Goal: Information Seeking & Learning: Learn about a topic

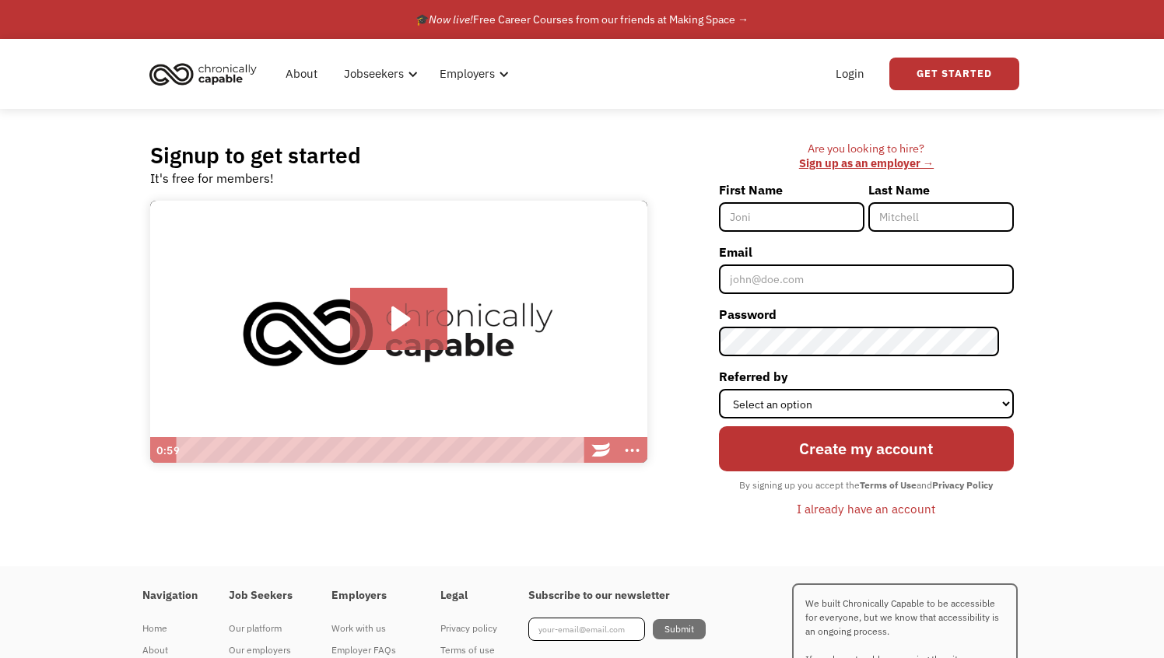
click at [840, 509] on div "I already have an account" at bounding box center [866, 509] width 139 height 19
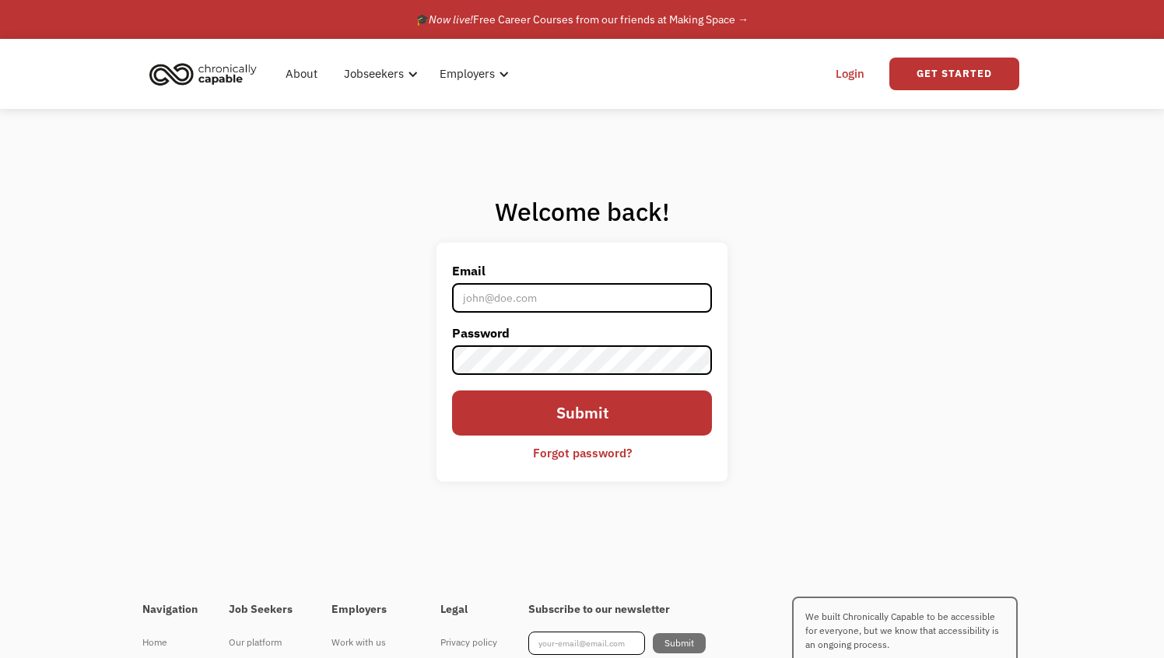
click at [568, 295] on input "Email" at bounding box center [582, 298] width 260 height 30
type input "lmhadachek@gmail.com"
click at [452, 391] on input "Submit" at bounding box center [582, 413] width 260 height 45
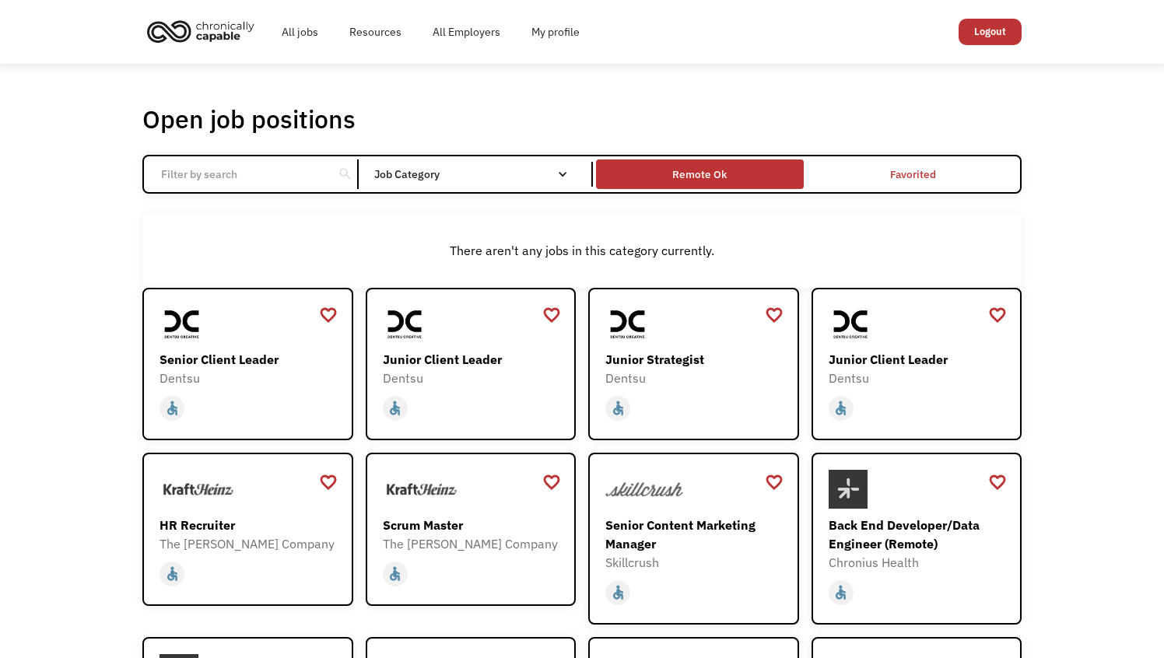
click at [721, 172] on div "Remote Ok" at bounding box center [699, 174] width 54 height 19
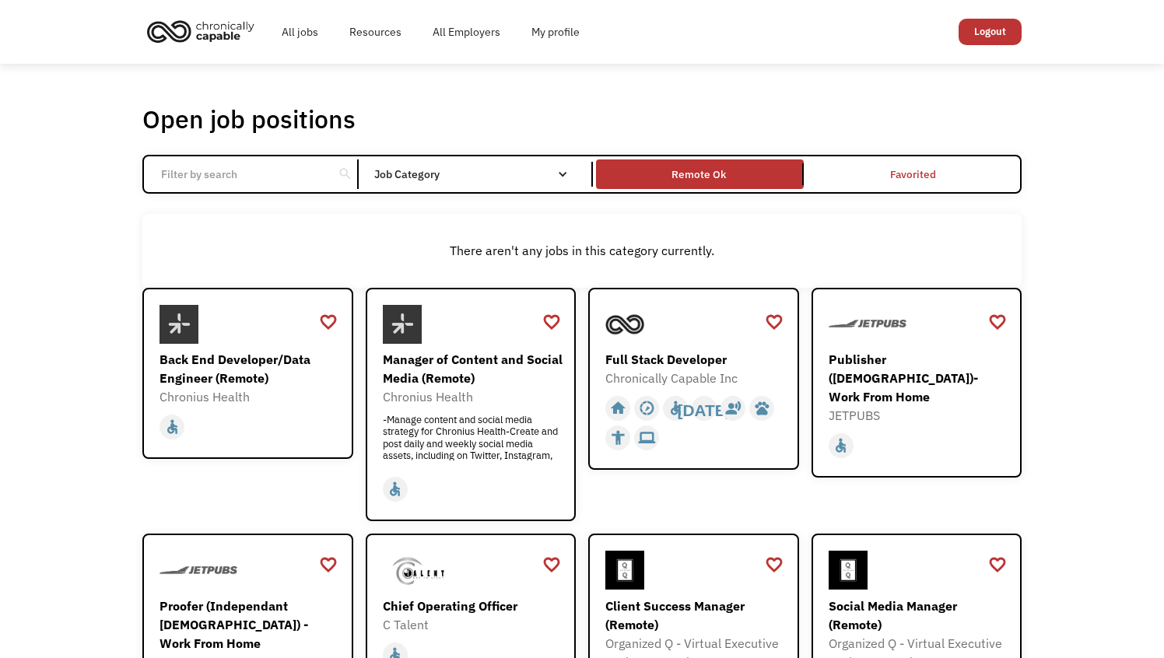
click at [272, 167] on input "Email Form" at bounding box center [239, 175] width 174 height 30
click input "Email Form" at bounding box center [0, 0] width 0 height 0
click at [217, 182] on input "Email Form" at bounding box center [239, 175] width 174 height 30
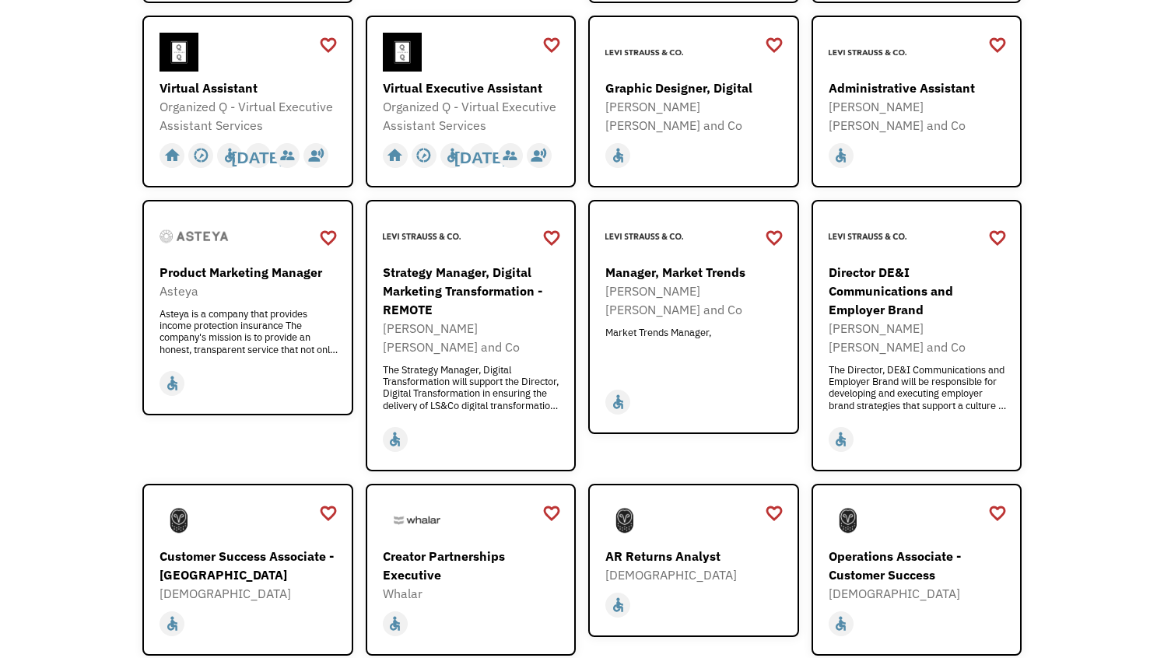
scroll to position [720, 0]
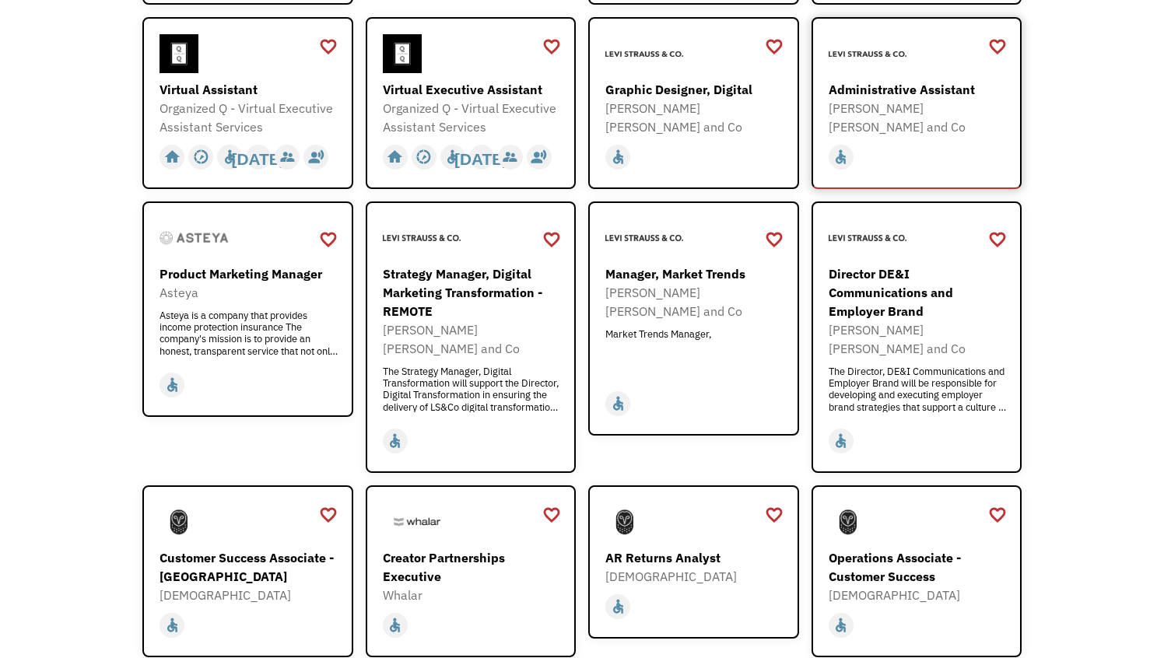
click at [894, 90] on div "Administrative Assistant" at bounding box center [919, 89] width 181 height 19
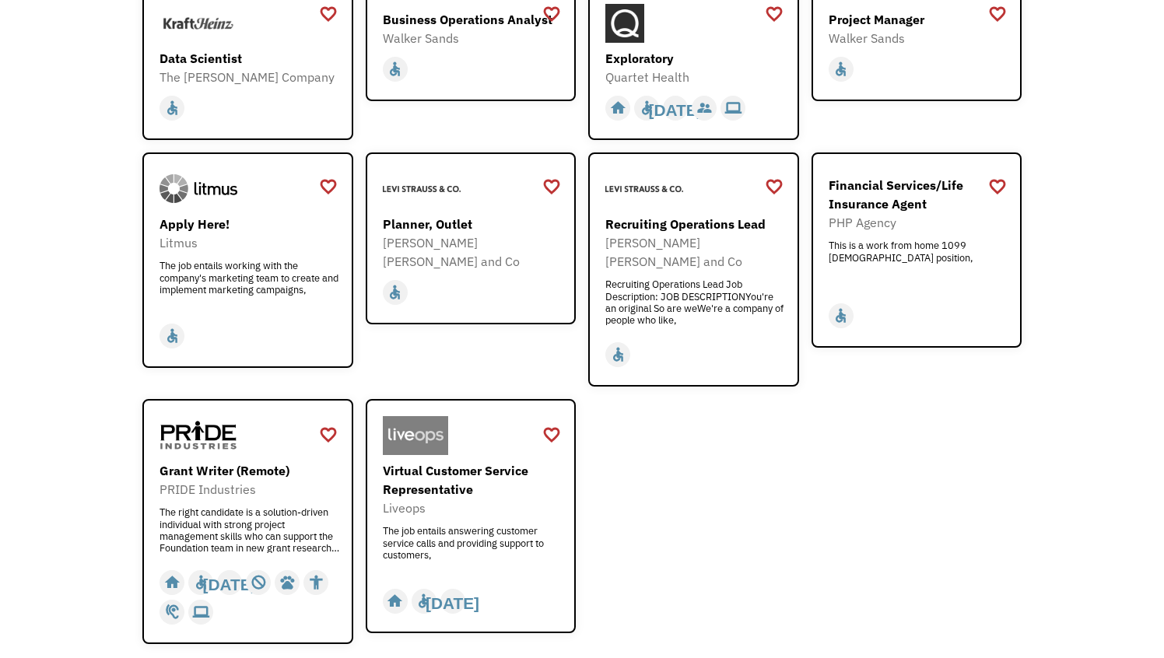
scroll to position [1740, 0]
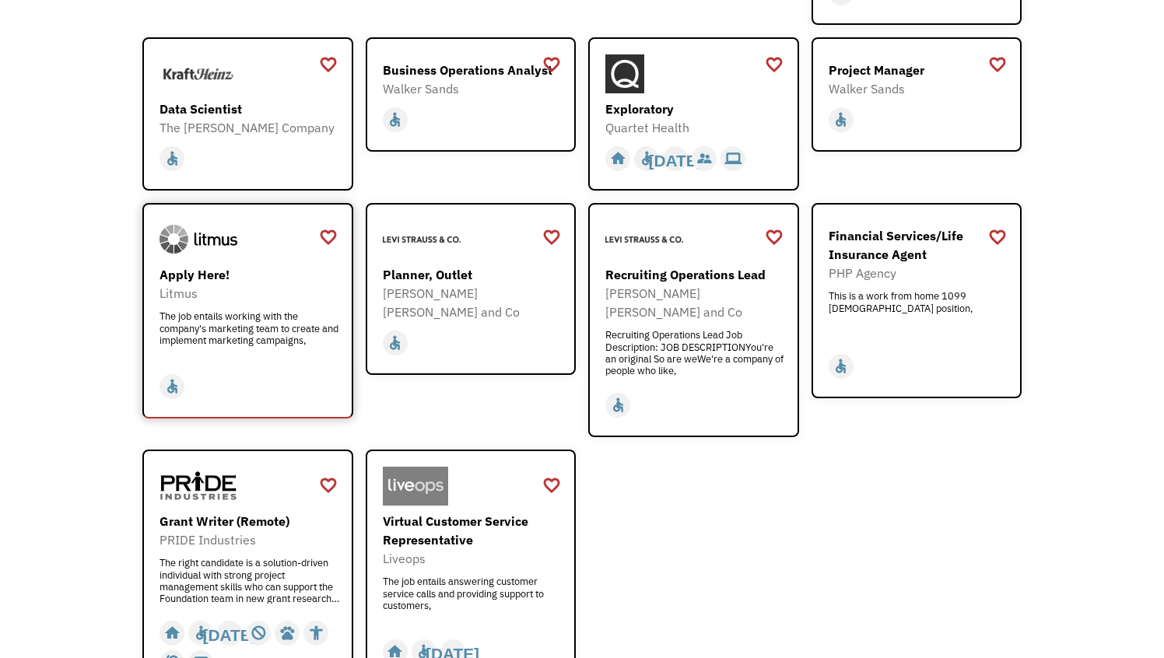
click at [216, 265] on div "Apply Here!" at bounding box center [250, 274] width 181 height 19
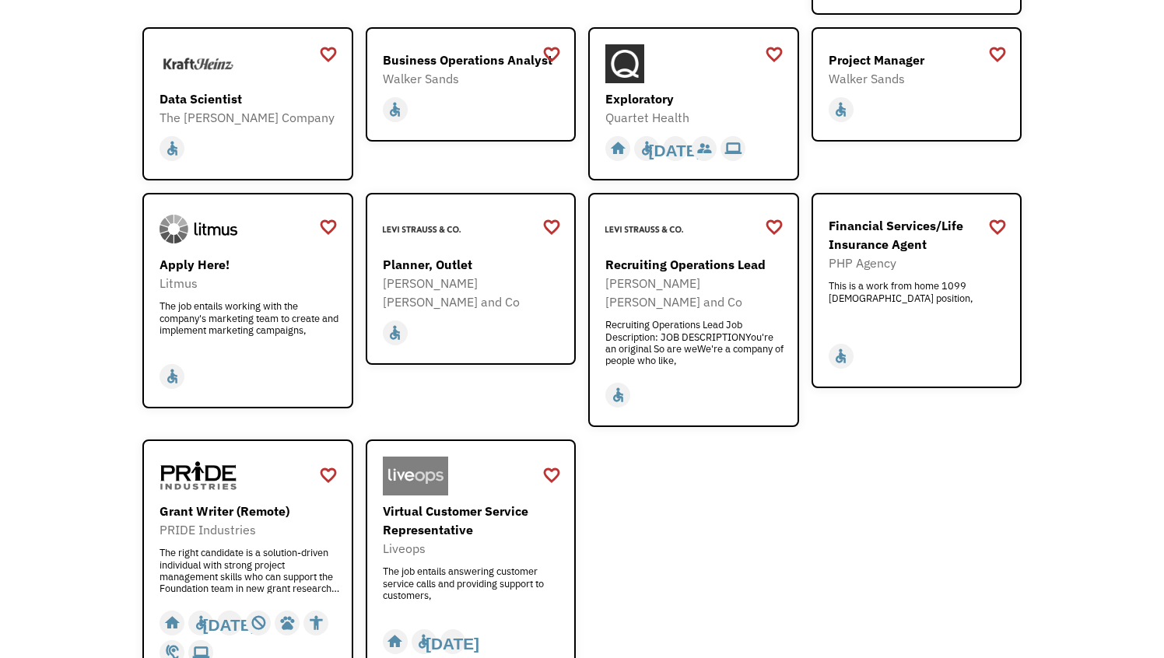
scroll to position [1752, 0]
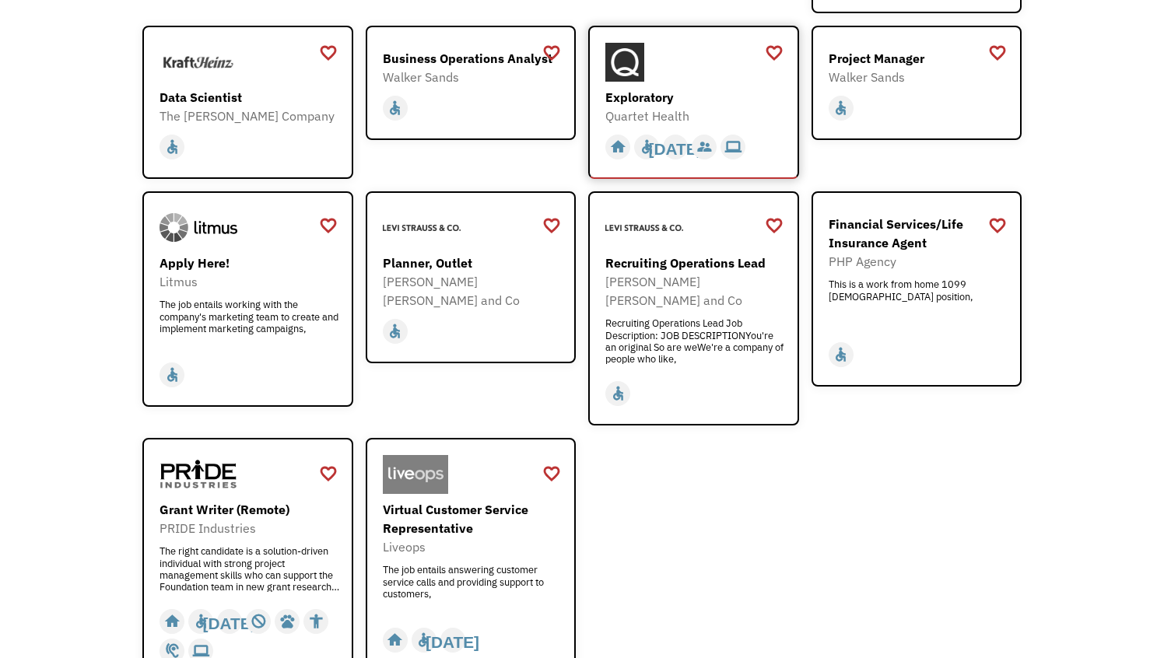
click at [645, 88] on div "Exploratory" at bounding box center [696, 97] width 181 height 19
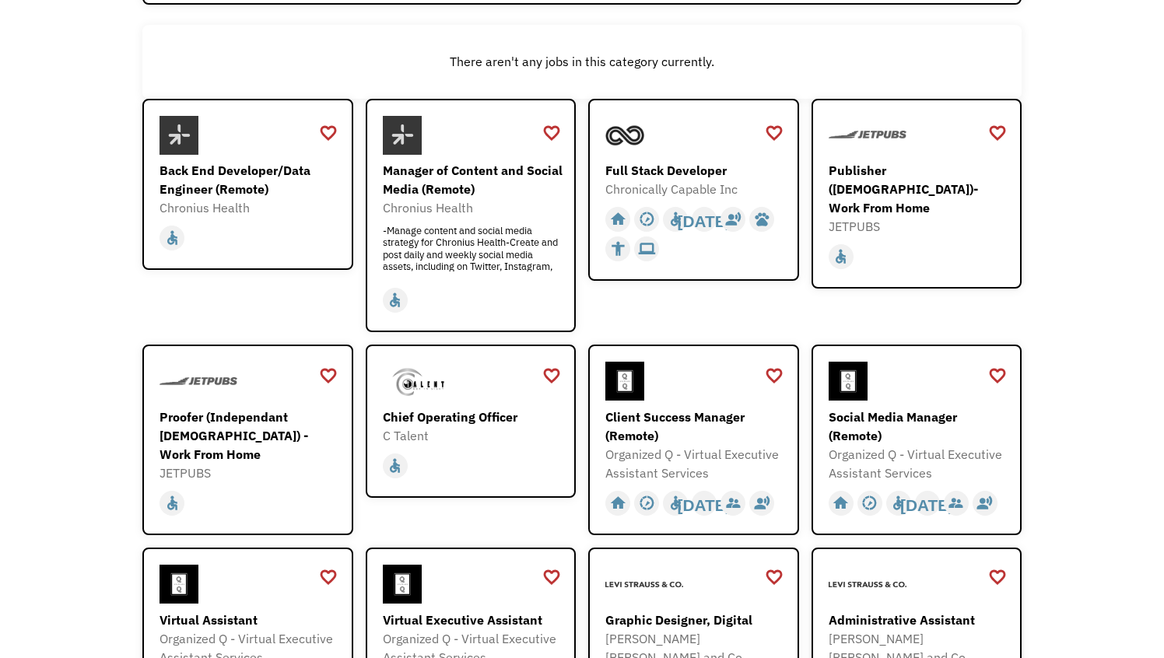
scroll to position [0, 0]
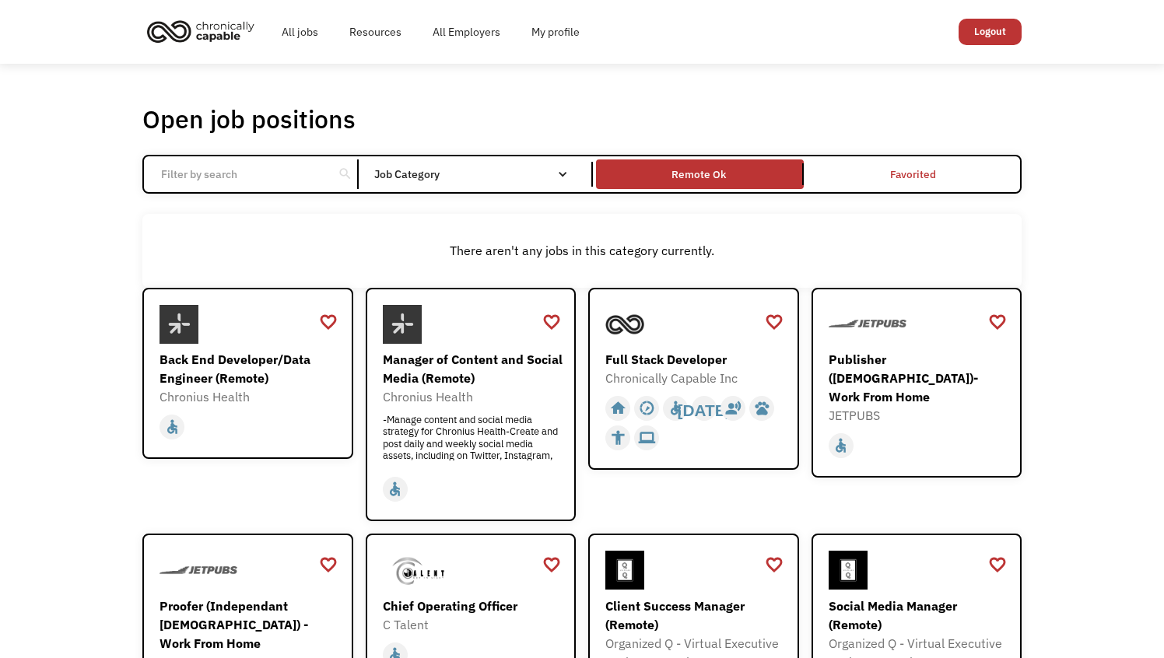
click at [209, 37] on img "home" at bounding box center [200, 31] width 117 height 34
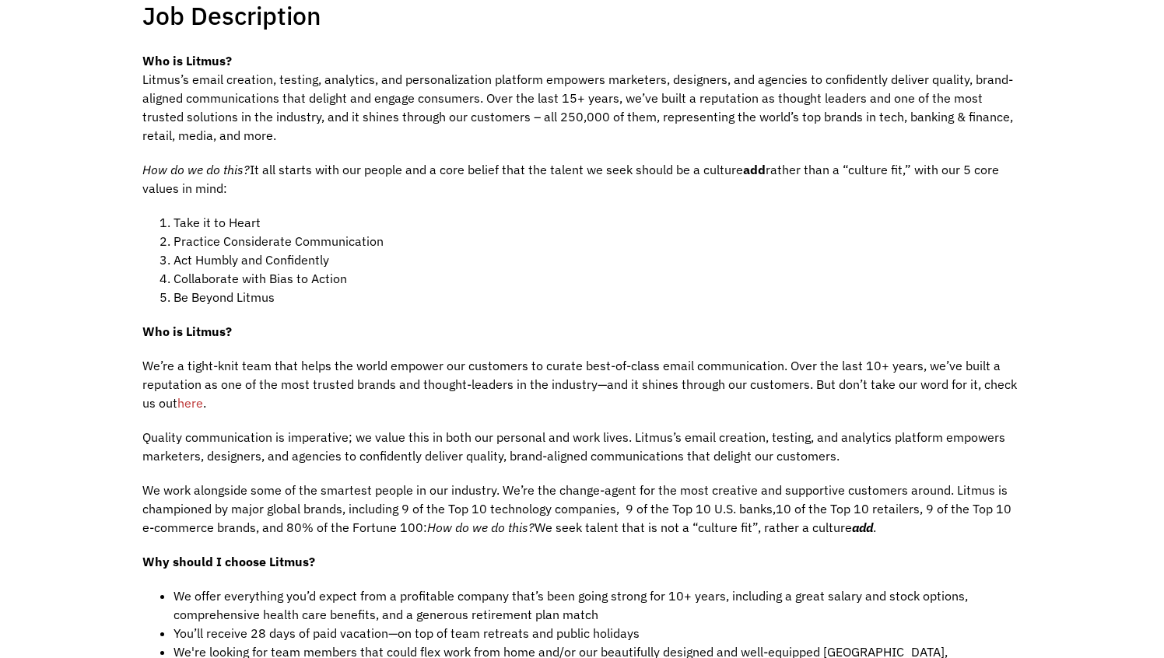
scroll to position [356, 0]
click at [191, 402] on span "here" at bounding box center [190, 403] width 26 height 16
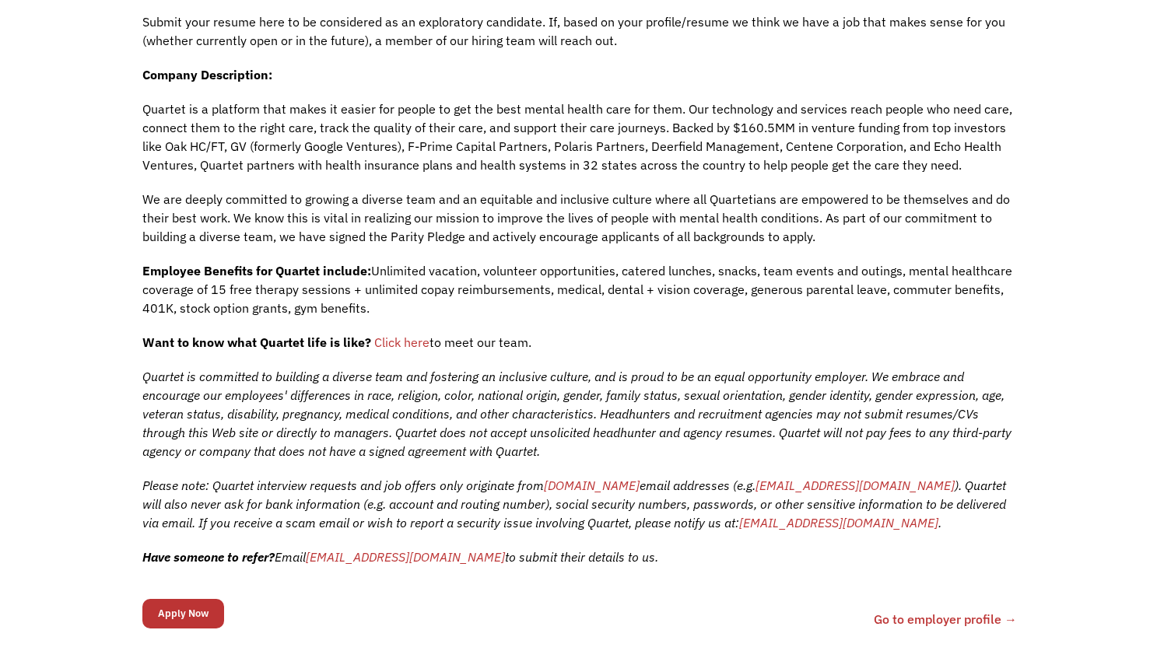
scroll to position [429, 0]
click at [413, 338] on span "Click here" at bounding box center [401, 342] width 55 height 16
